Goal: Complete application form

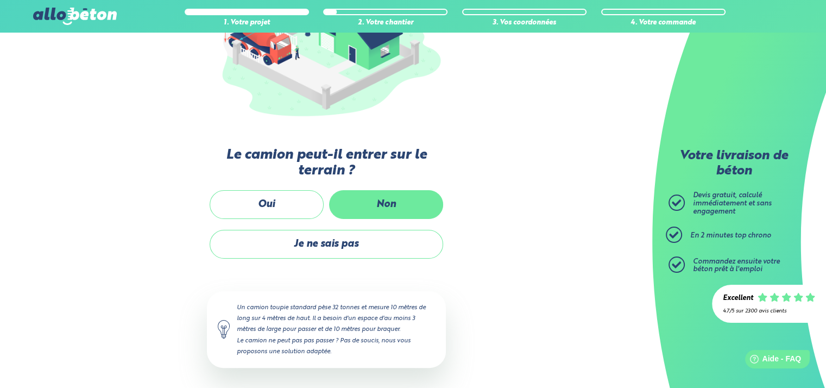
click at [379, 208] on label "Non" at bounding box center [386, 204] width 114 height 29
click at [0, 0] on input "Non" at bounding box center [0, 0] width 0 height 0
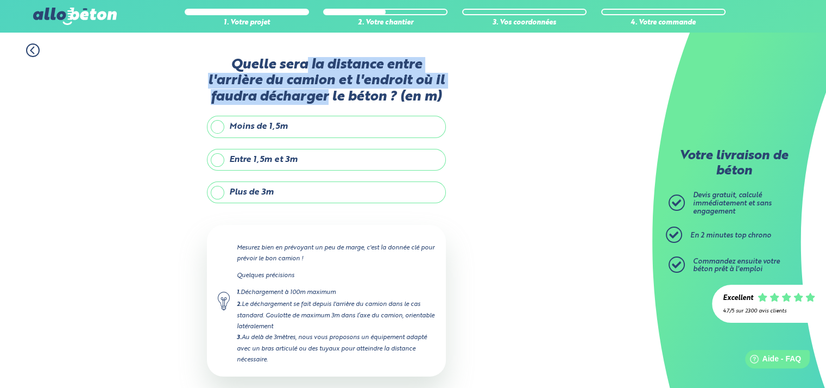
drag, startPoint x: 306, startPoint y: 64, endPoint x: 327, endPoint y: 94, distance: 37.8
click at [327, 94] on label "Quelle sera la distance entre l'arrière du camion et l'endroit où il faudra déc…" at bounding box center [326, 81] width 239 height 48
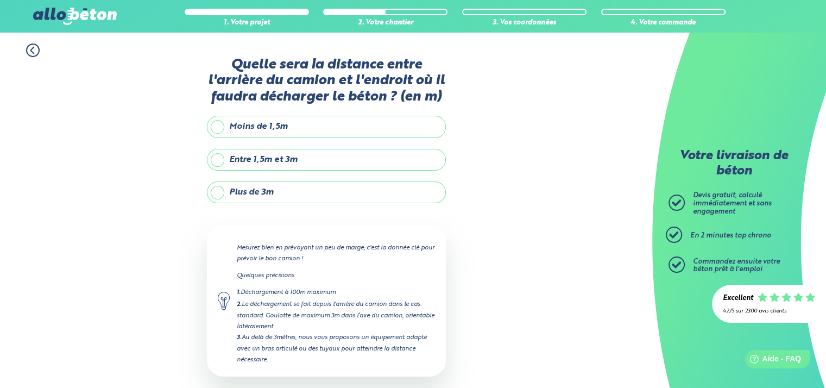
click at [327, 195] on label "Plus de 3m" at bounding box center [326, 192] width 239 height 22
click at [0, 0] on input "Plus de 3m" at bounding box center [0, 0] width 0 height 0
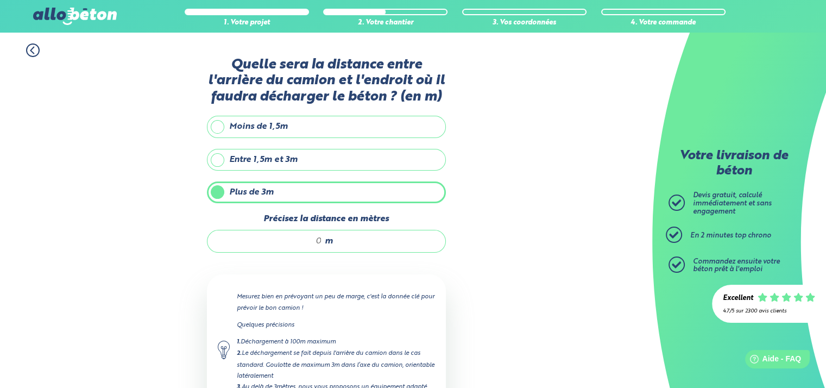
click at [314, 237] on input "Précisez la distance en mètres" at bounding box center [270, 241] width 104 height 11
click at [304, 236] on input "Précisez la distance en mètres" at bounding box center [270, 241] width 104 height 11
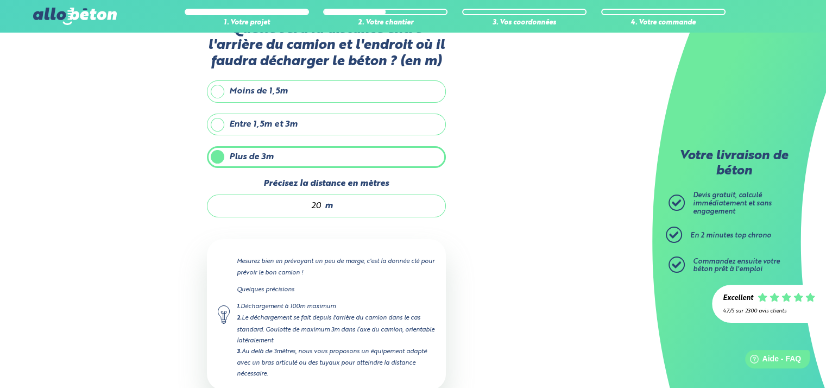
scroll to position [100, 0]
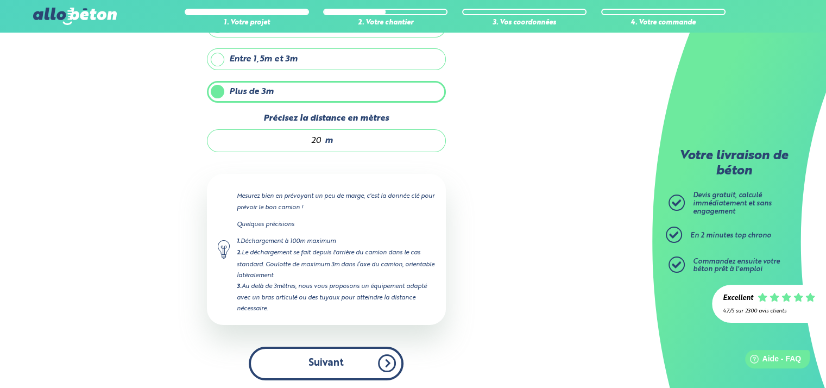
type input "20"
click at [371, 350] on button "Suivant" at bounding box center [326, 362] width 155 height 33
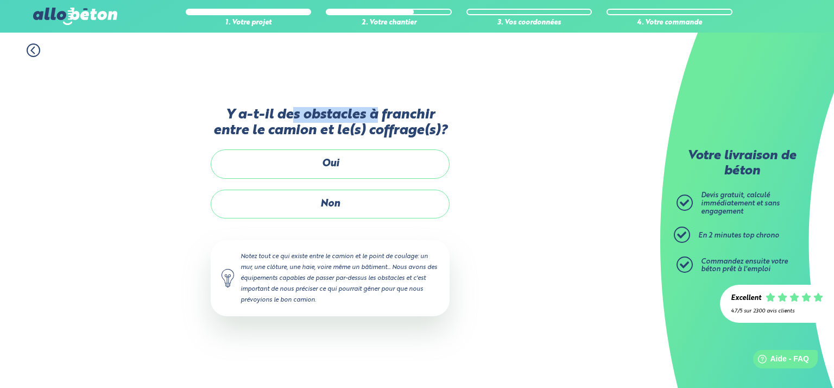
drag, startPoint x: 295, startPoint y: 117, endPoint x: 377, endPoint y: 106, distance: 83.3
click at [377, 107] on label "Y a-t-il des obstacles à franchir entre le camion et le(s) coffrage(s)?" at bounding box center [330, 123] width 239 height 32
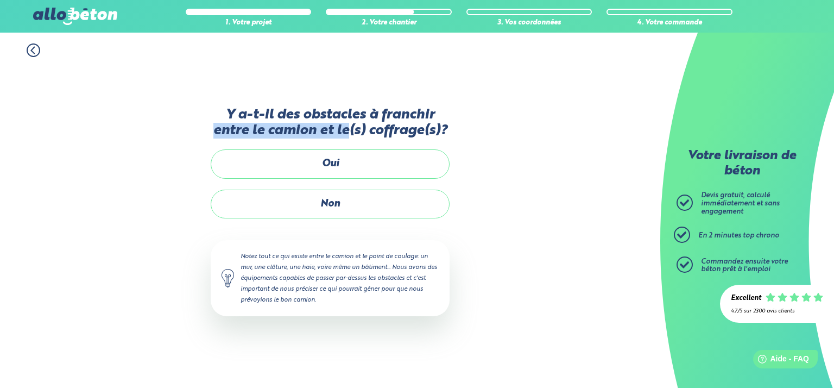
drag, startPoint x: 215, startPoint y: 137, endPoint x: 348, endPoint y: 129, distance: 132.7
click at [348, 129] on label "Y a-t-il des obstacles à franchir entre le camion et le(s) coffrage(s)?" at bounding box center [330, 123] width 239 height 32
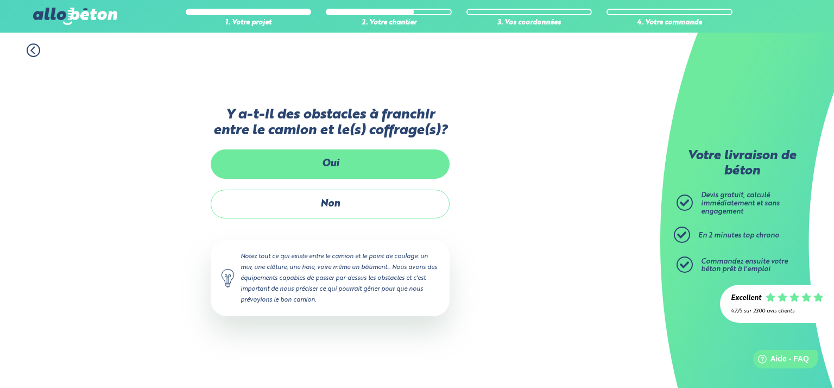
click at [354, 158] on label "Oui" at bounding box center [330, 163] width 239 height 29
click at [0, 0] on input "Oui" at bounding box center [0, 0] width 0 height 0
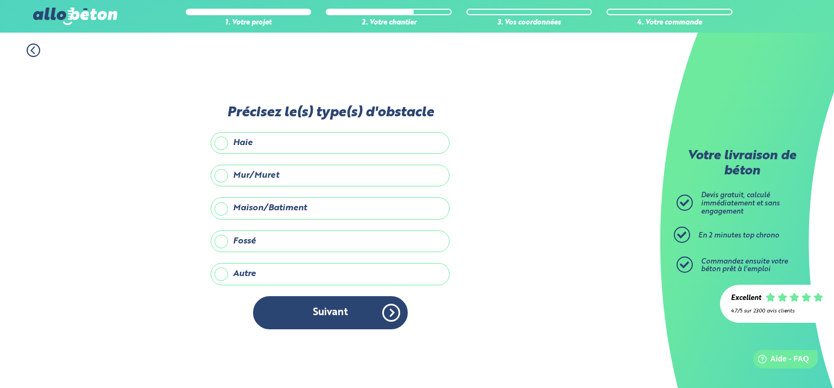
click at [261, 210] on label "Maison/Batiment" at bounding box center [330, 208] width 239 height 22
click at [0, 0] on input "Maison/Batiment" at bounding box center [0, 0] width 0 height 0
drag, startPoint x: 311, startPoint y: 316, endPoint x: 270, endPoint y: 182, distance: 139.8
click at [270, 184] on div "Précisez le(s) type(s) d'obstacle Haie Mur/Muret Maison/Batiment Fossé Autre Pr…" at bounding box center [330, 222] width 239 height 235
click at [270, 175] on label "Mur/Muret" at bounding box center [330, 176] width 239 height 22
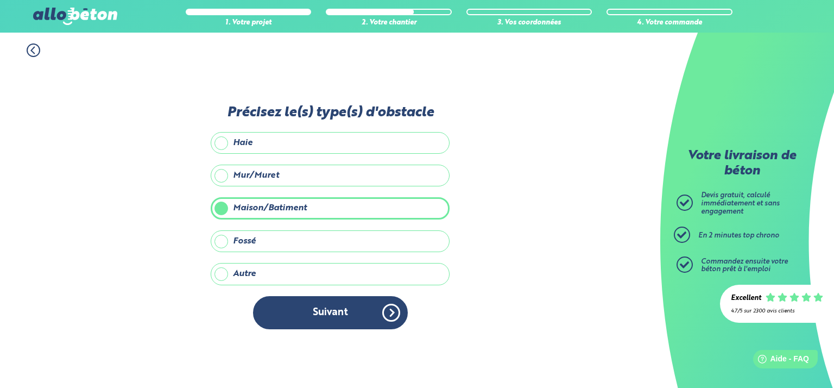
click at [0, 0] on input "Mur/Muret" at bounding box center [0, 0] width 0 height 0
click at [266, 173] on label "Mur/Muret" at bounding box center [330, 176] width 239 height 22
click at [0, 0] on input "Mur/Muret" at bounding box center [0, 0] width 0 height 0
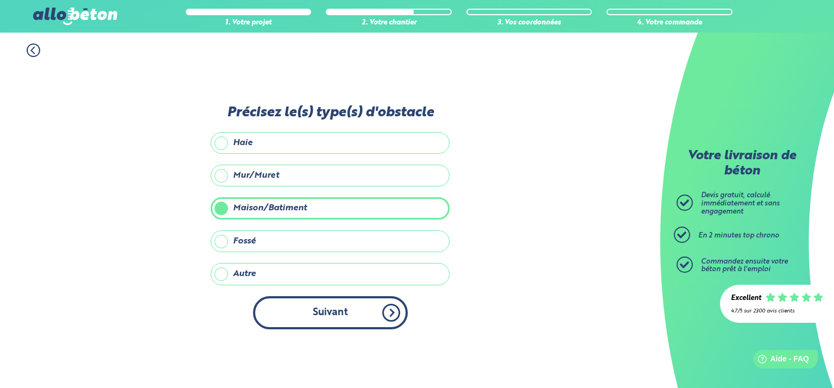
click at [292, 306] on button "Suivant" at bounding box center [330, 312] width 155 height 33
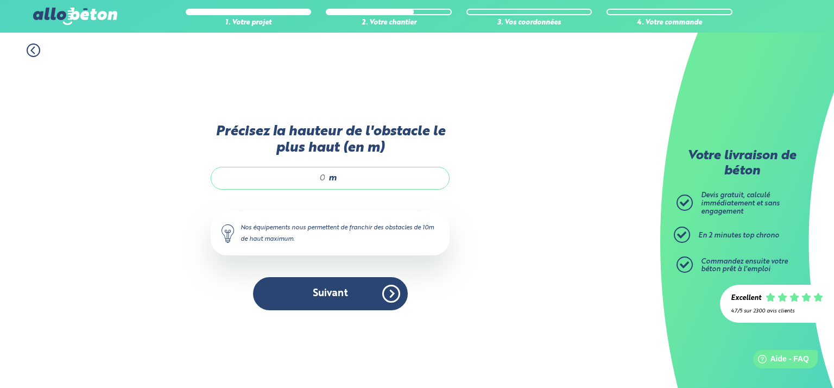
drag, startPoint x: 306, startPoint y: 178, endPoint x: 379, endPoint y: 173, distance: 72.9
click at [379, 173] on div "m" at bounding box center [330, 178] width 239 height 23
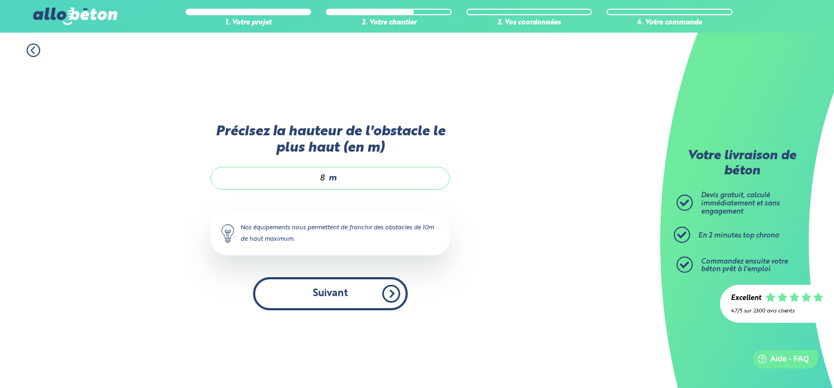
type input "8"
click at [317, 293] on button "Suivant" at bounding box center [330, 293] width 155 height 33
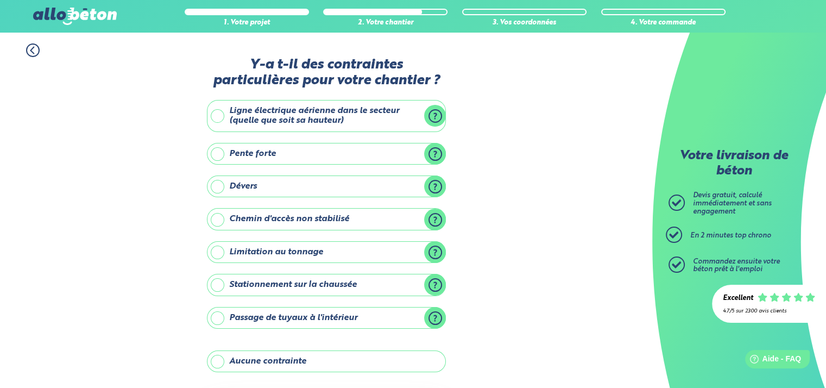
click at [258, 152] on label "Pente forte" at bounding box center [326, 154] width 239 height 22
click at [0, 0] on input "Pente forte" at bounding box center [0, 0] width 0 height 0
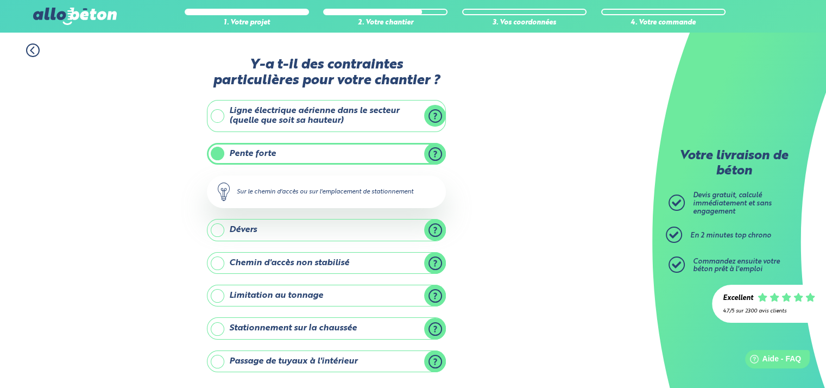
drag, startPoint x: 294, startPoint y: 196, endPoint x: 379, endPoint y: 199, distance: 84.2
click at [379, 199] on div "Sur le chemin d'accès ou sur l'emplacement de stationnement" at bounding box center [326, 191] width 239 height 33
click at [389, 197] on div "Sur le chemin d'accès ou sur l'emplacement de stationnement" at bounding box center [326, 191] width 239 height 33
click at [395, 191] on div "Sur le chemin d'accès ou sur l'emplacement de stationnement" at bounding box center [326, 191] width 239 height 33
click at [393, 188] on div "Sur le chemin d'accès ou sur l'emplacement de stationnement" at bounding box center [326, 191] width 239 height 33
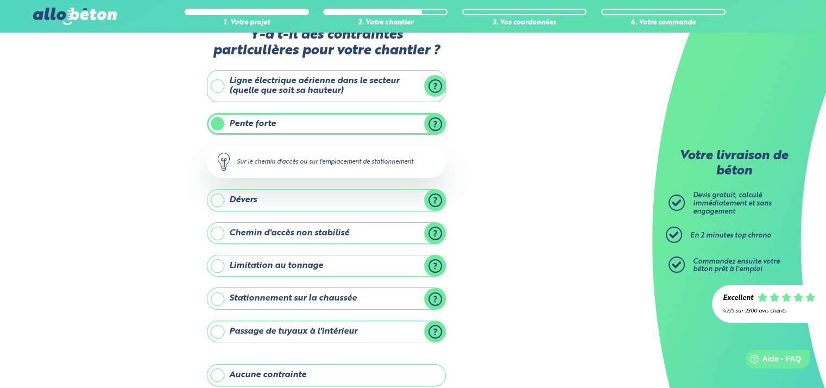
scroll to position [54, 0]
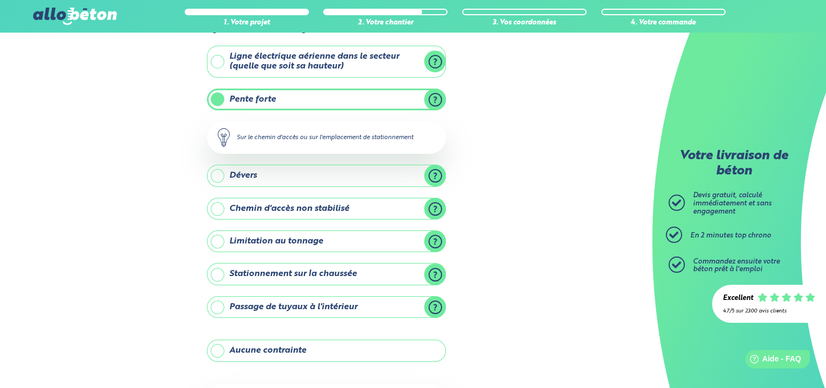
click at [318, 165] on label "Dévers" at bounding box center [326, 176] width 239 height 22
click at [0, 0] on input "Dévers" at bounding box center [0, 0] width 0 height 0
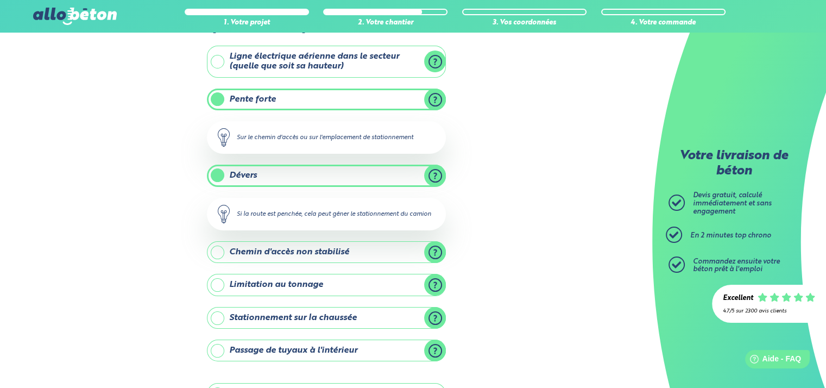
drag, startPoint x: 266, startPoint y: 215, endPoint x: 408, endPoint y: 212, distance: 142.9
click at [408, 212] on div "Si la route est penchée, cela peut gêner le stationnement du camion" at bounding box center [326, 214] width 239 height 33
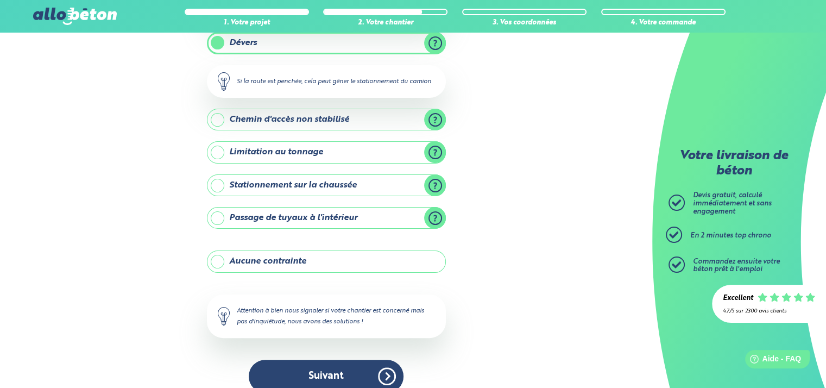
scroll to position [200, 0]
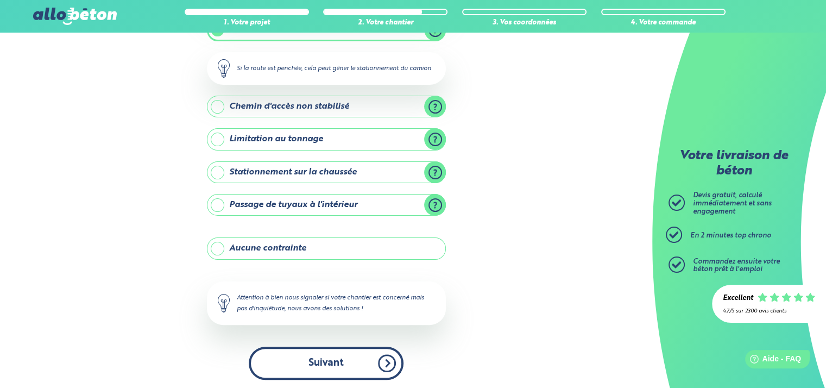
click at [348, 359] on button "Suivant" at bounding box center [326, 362] width 155 height 33
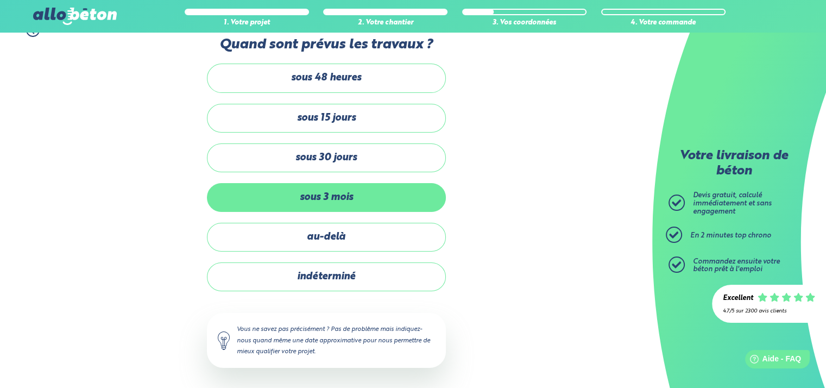
click at [363, 196] on label "sous 3 mois" at bounding box center [326, 197] width 239 height 29
click at [0, 0] on input "sous 3 mois" at bounding box center [0, 0] width 0 height 0
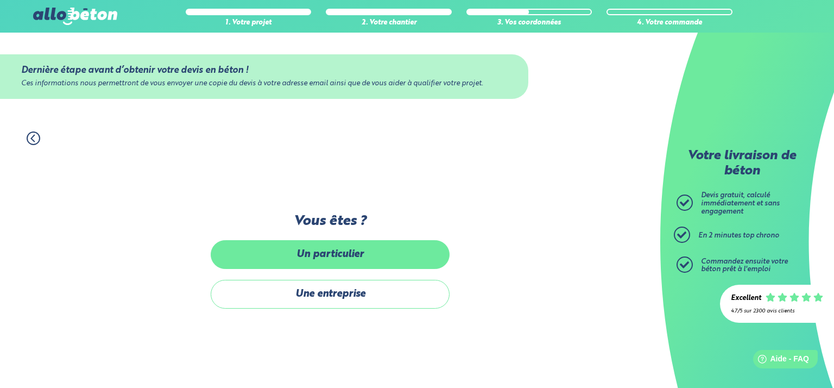
click at [362, 252] on label "Un particulier" at bounding box center [330, 254] width 239 height 29
click at [0, 0] on input "Un particulier" at bounding box center [0, 0] width 0 height 0
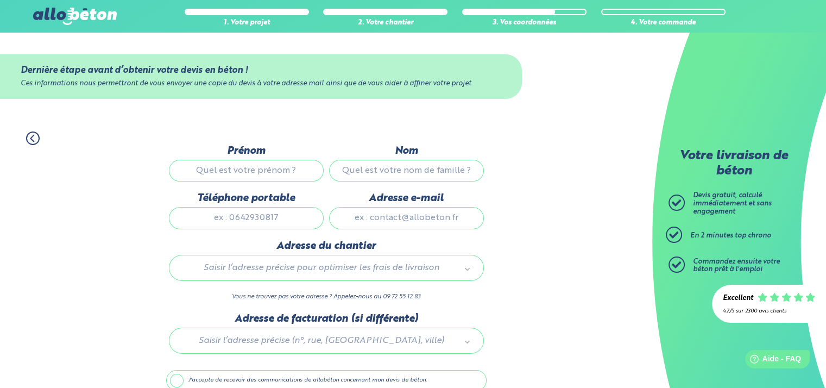
click at [228, 175] on input "Prénom" at bounding box center [246, 171] width 155 height 22
type input "[PERSON_NAME]"
type input "0615615157"
type input "[EMAIL_ADDRESS][DOMAIN_NAME]"
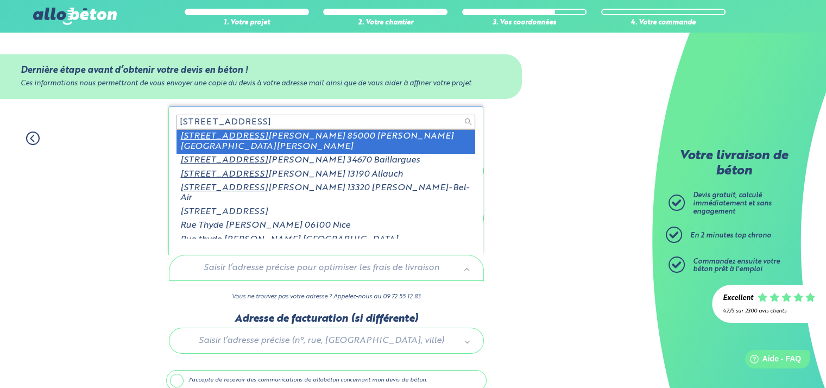
scroll to position [2, 0]
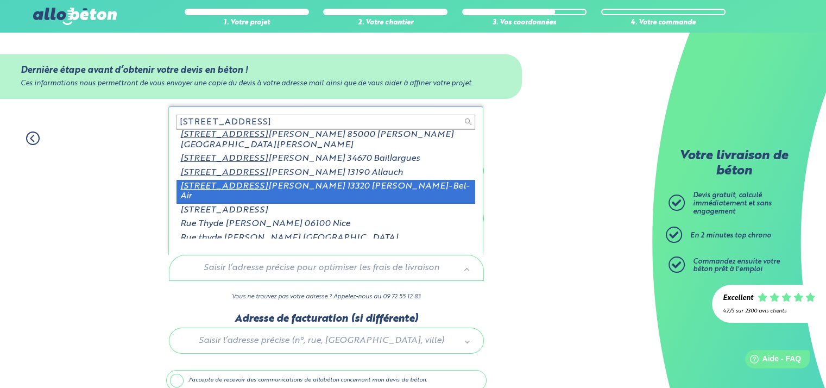
type input "[STREET_ADDRESS]"
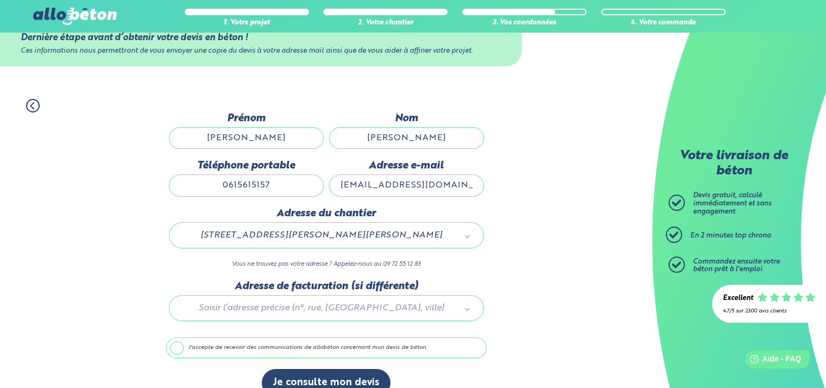
scroll to position [51, 0]
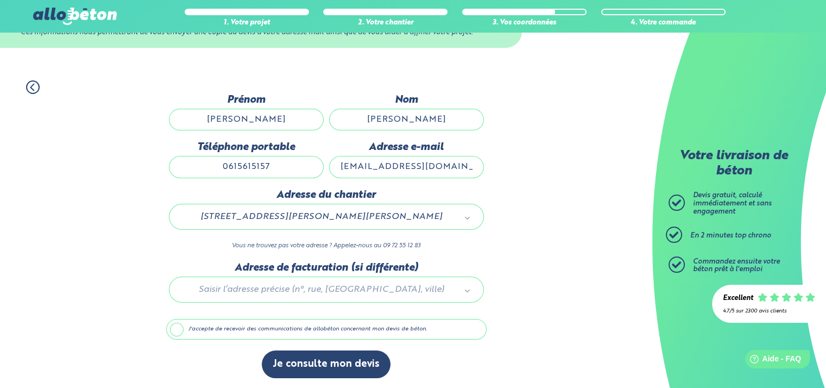
click at [275, 330] on label "J'accepte de recevoir des communications de allobéton concernant mon devis de b…" at bounding box center [326, 329] width 320 height 21
click at [0, 0] on input "J'accepte de recevoir des communications de allobéton concernant mon devis de b…" at bounding box center [0, 0] width 0 height 0
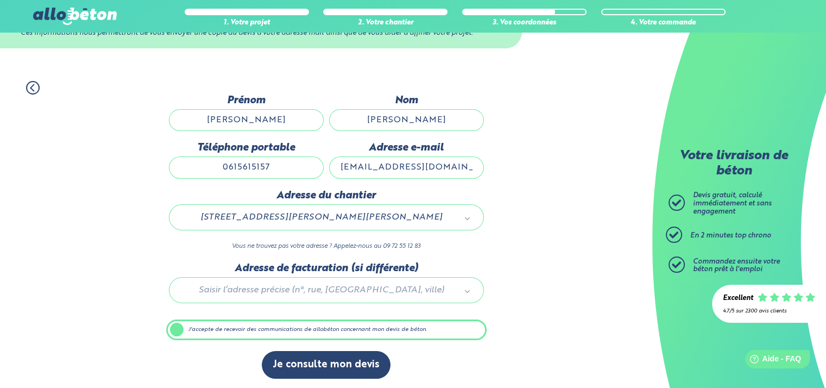
click at [298, 336] on label "J'accepte de recevoir des communications de allobéton concernant mon devis de b…" at bounding box center [326, 329] width 320 height 21
click at [0, 0] on input "J'accepte de recevoir des communications de allobéton concernant mon devis de b…" at bounding box center [0, 0] width 0 height 0
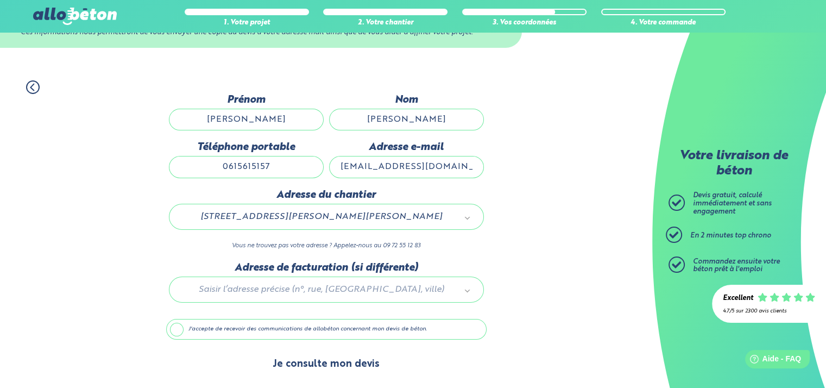
click at [311, 354] on button "Je consulte mon devis" at bounding box center [326, 364] width 129 height 28
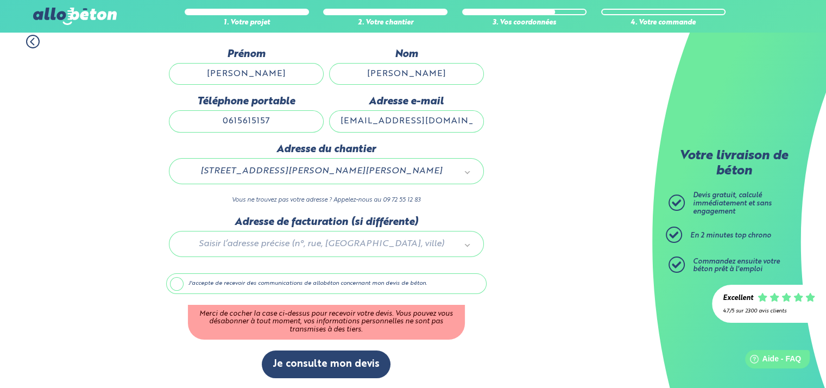
click at [290, 286] on label "J'accepte de recevoir des communications de allobéton concernant mon devis de b…" at bounding box center [326, 283] width 320 height 21
click at [0, 0] on input "J'accepte de recevoir des communications de allobéton concernant mon devis de b…" at bounding box center [0, 0] width 0 height 0
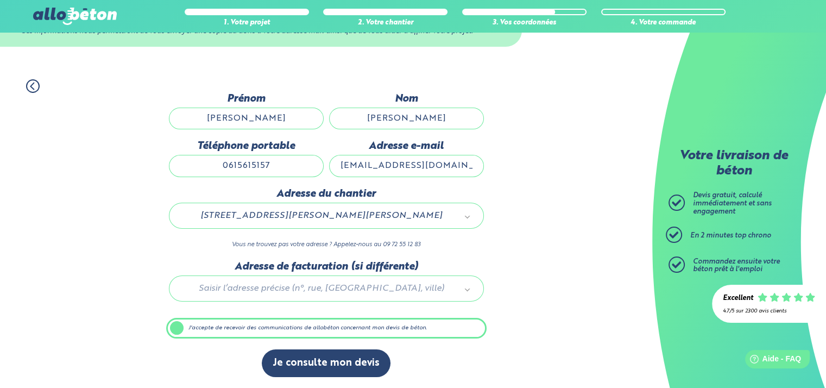
scroll to position [51, 0]
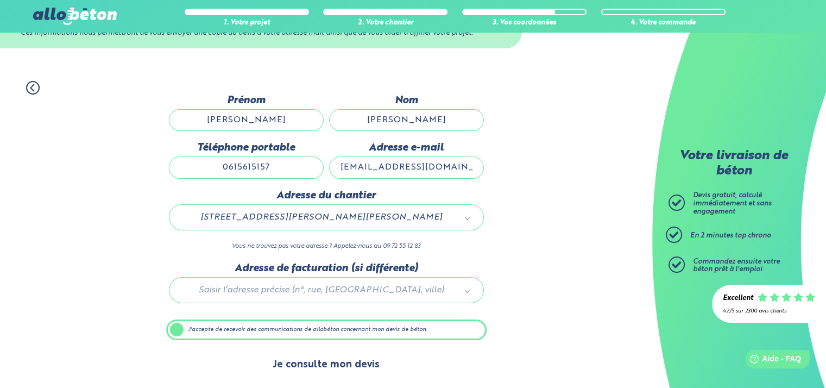
click at [316, 372] on button "Je consulte mon devis" at bounding box center [326, 365] width 129 height 28
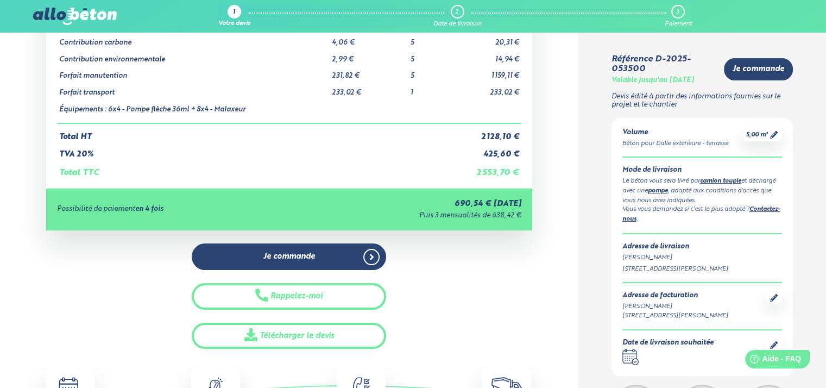
scroll to position [163, 0]
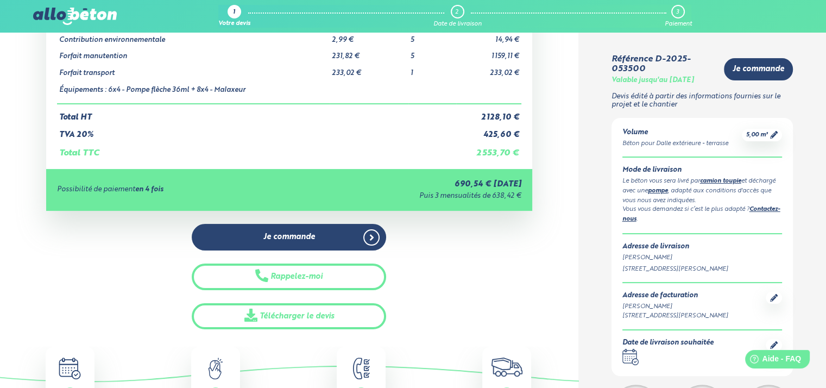
click at [91, 156] on td "Total TTC" at bounding box center [256, 149] width 399 height 18
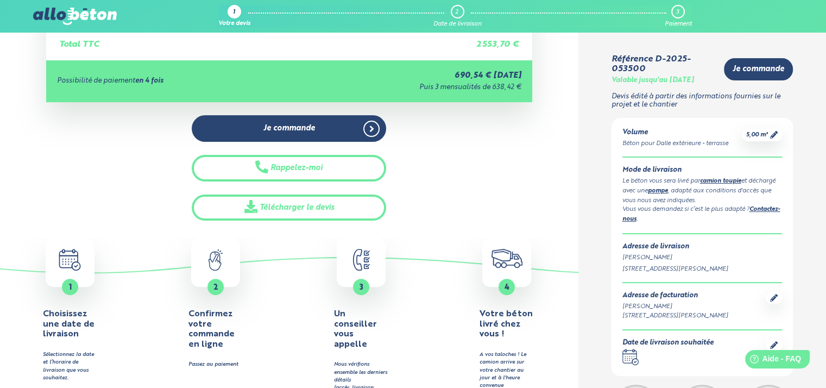
scroll to position [272, 0]
